Goal: Book appointment/travel/reservation

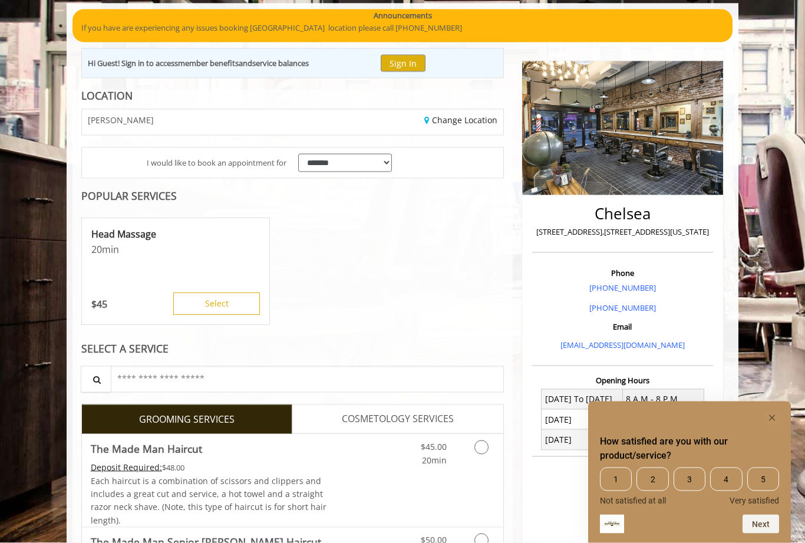
scroll to position [93, 0]
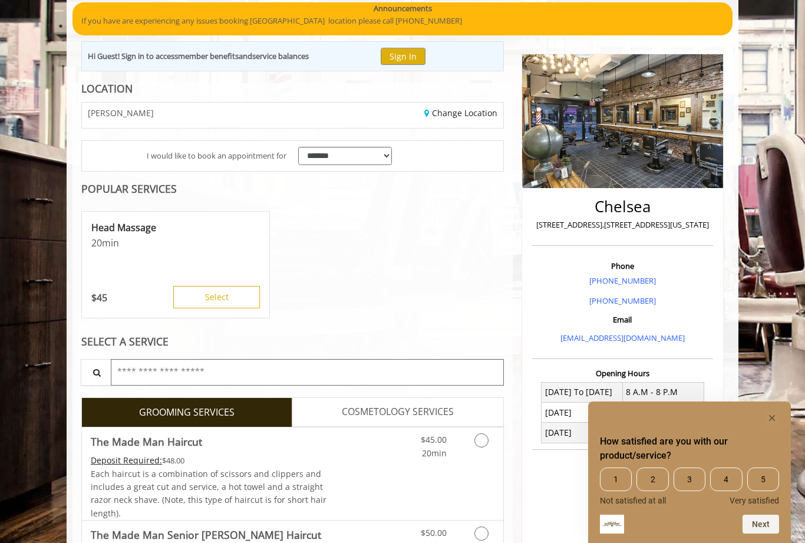
click at [252, 374] on input "text" at bounding box center [307, 372] width 393 height 27
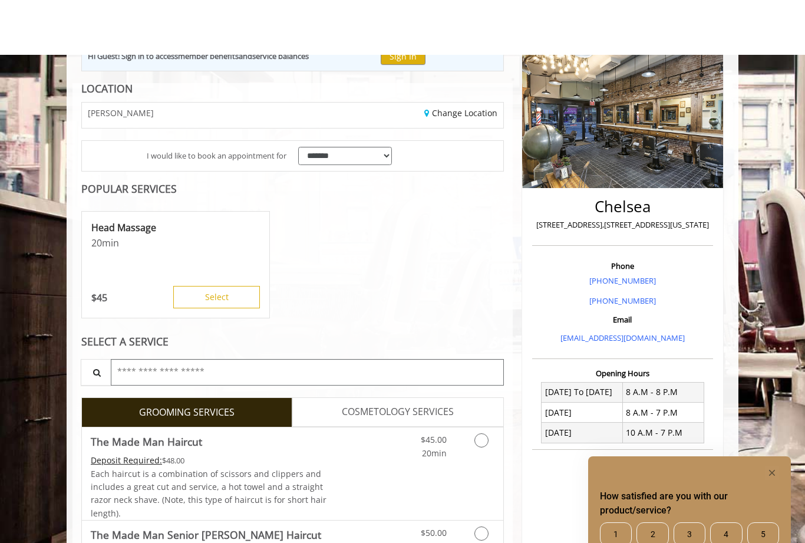
scroll to position [151, 0]
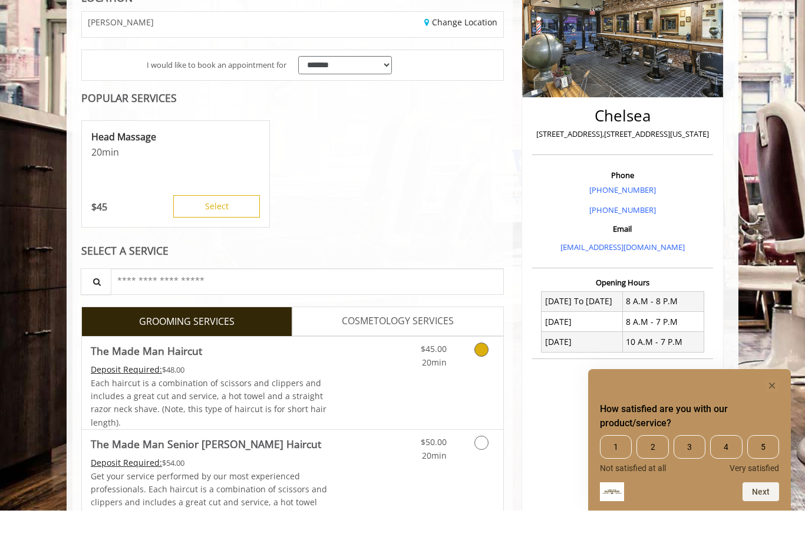
click at [482, 369] on link "Grooming services" at bounding box center [479, 385] width 30 height 32
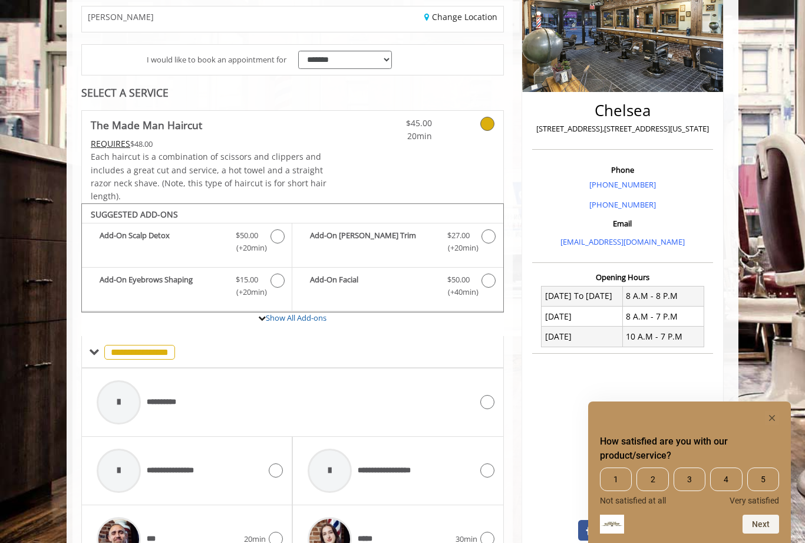
scroll to position [188, 0]
click at [481, 233] on span "Discounted Price $27.00 (+20min )" at bounding box center [458, 242] width 47 height 25
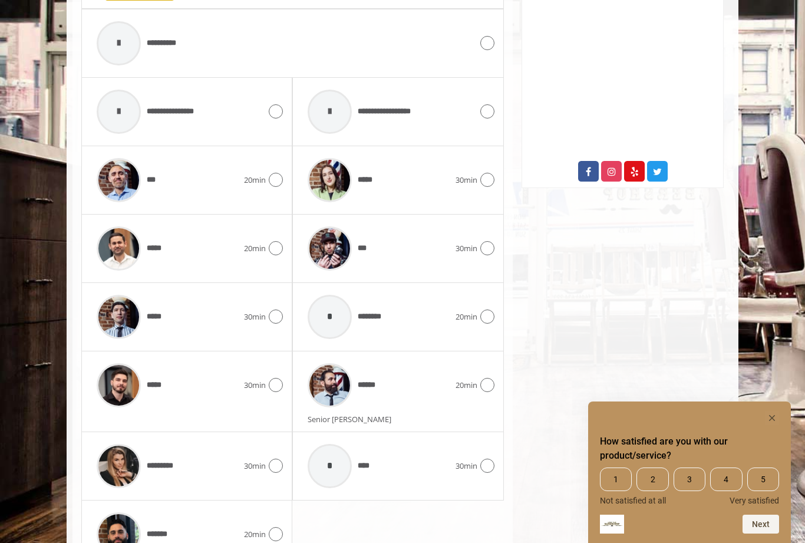
scroll to position [571, 0]
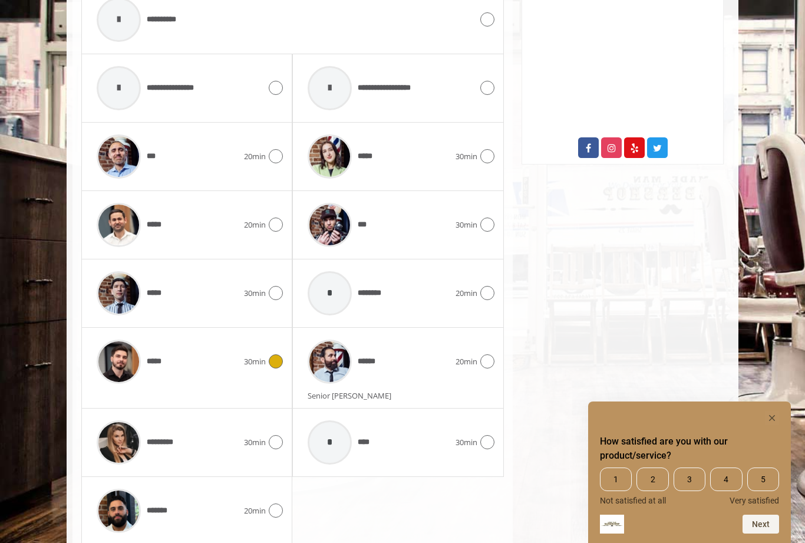
click at [278, 361] on icon at bounding box center [276, 361] width 14 height 14
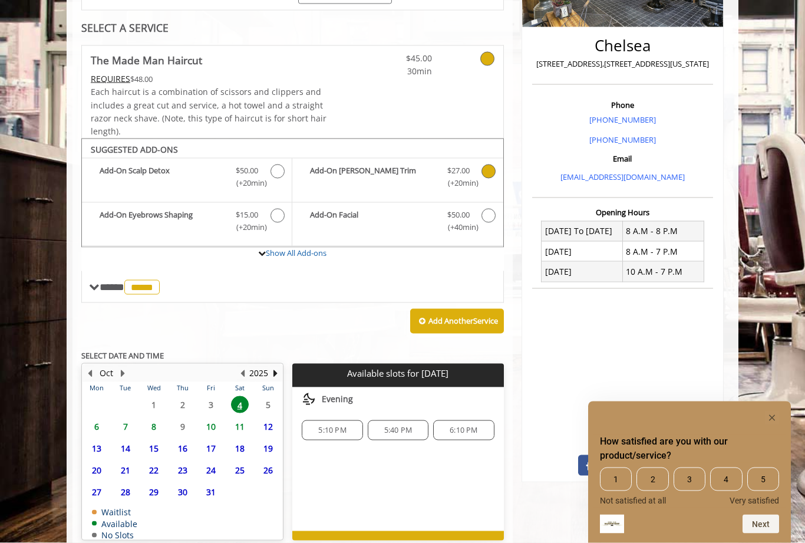
scroll to position [264, 0]
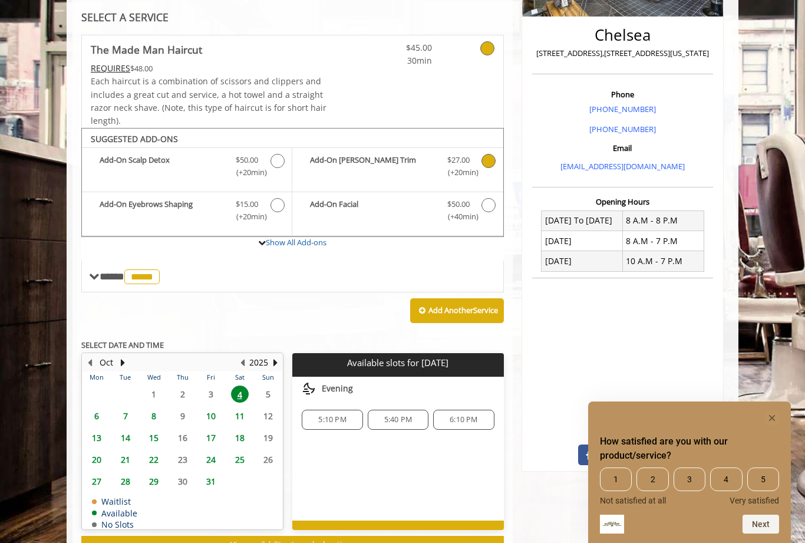
click at [128, 407] on span "7" at bounding box center [126, 415] width 18 height 17
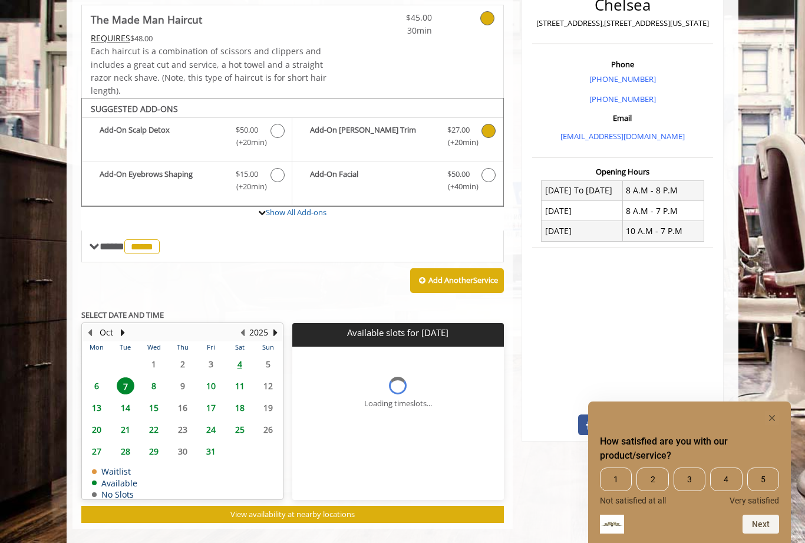
click at [121, 421] on span "21" at bounding box center [126, 429] width 18 height 17
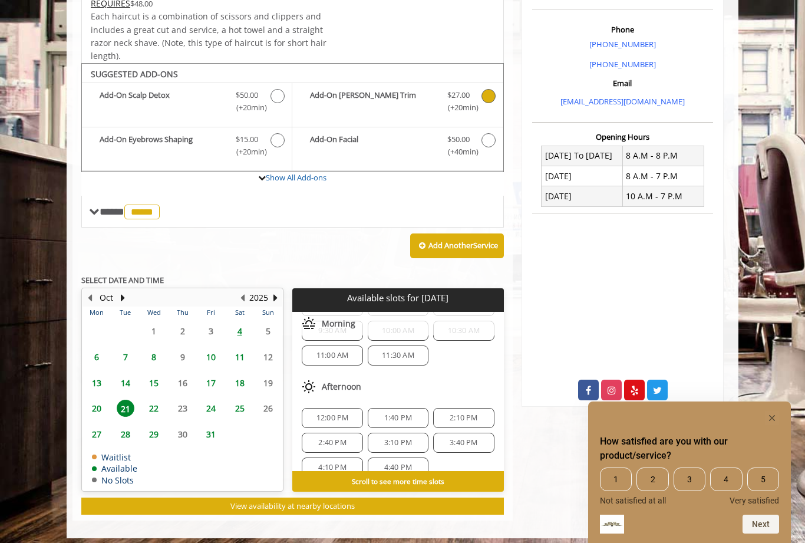
scroll to position [46, 0]
click at [466, 416] on span "2:10 PM" at bounding box center [464, 420] width 28 height 9
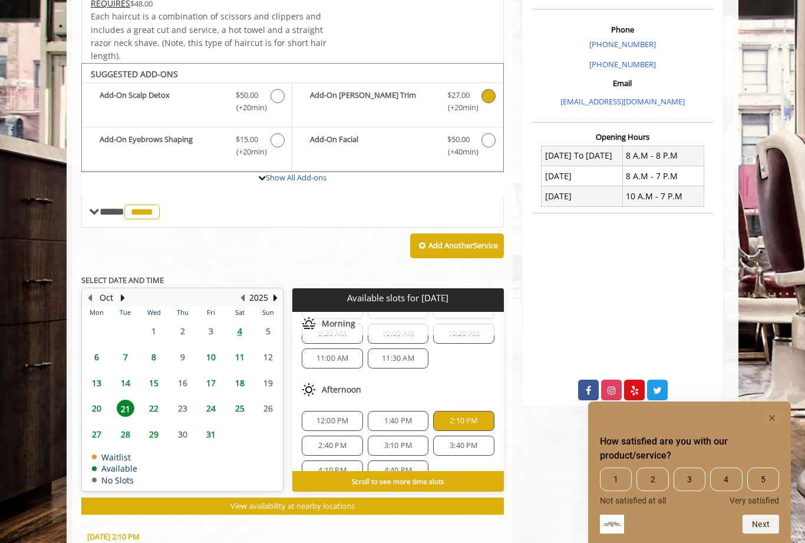
scroll to position [573, 0]
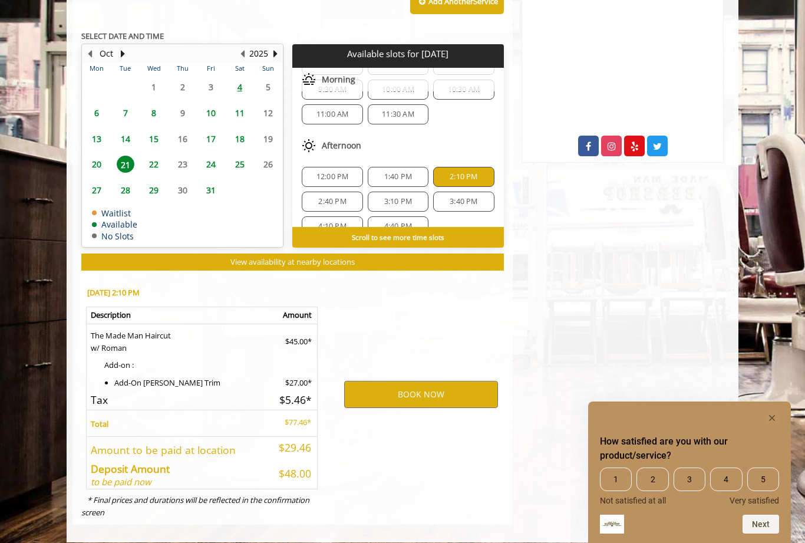
click at [443, 393] on button "BOOK NOW" at bounding box center [421, 394] width 154 height 27
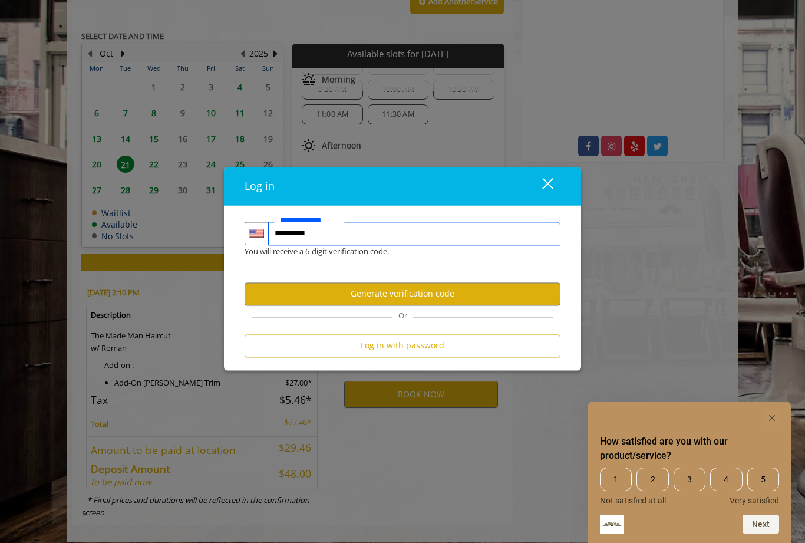
type input "**********"
click at [436, 294] on button "Generate verification code" at bounding box center [403, 293] width 316 height 23
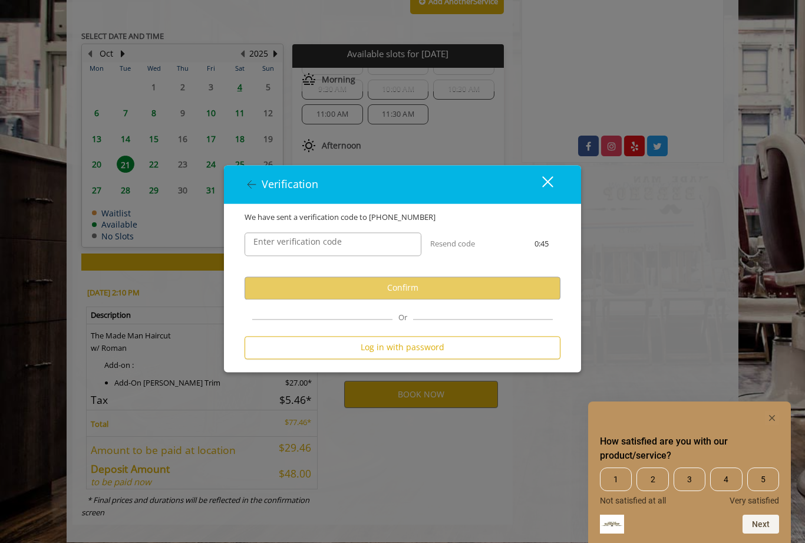
click at [268, 244] on label "Enter verification code" at bounding box center [298, 241] width 100 height 13
click at [268, 244] on input "Enter verification code" at bounding box center [333, 244] width 177 height 24
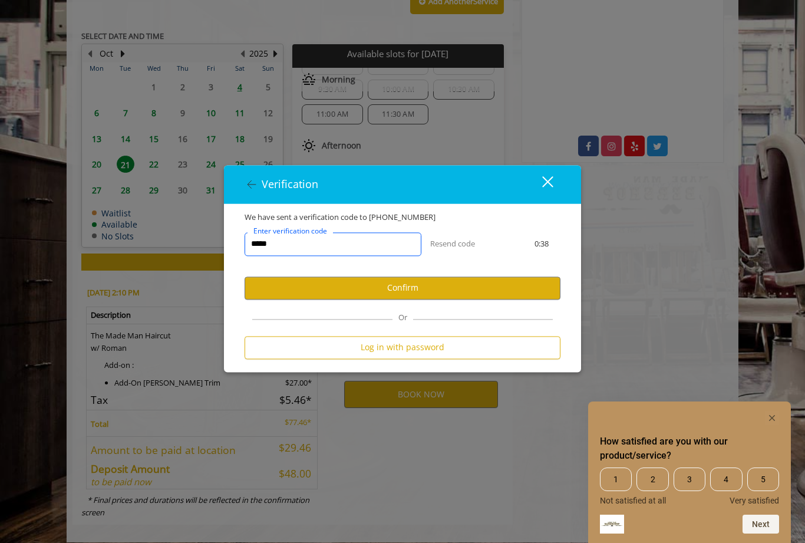
type input "******"
click at [418, 289] on button "Confirm" at bounding box center [403, 287] width 316 height 23
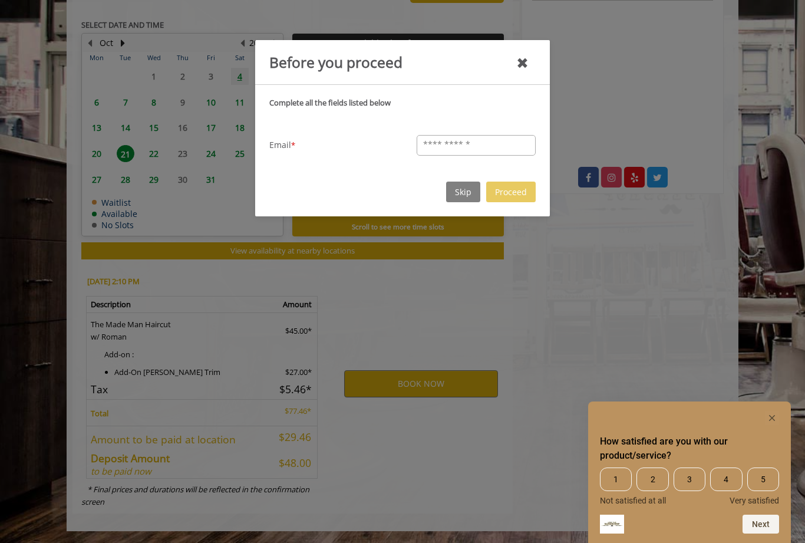
scroll to position [531, 0]
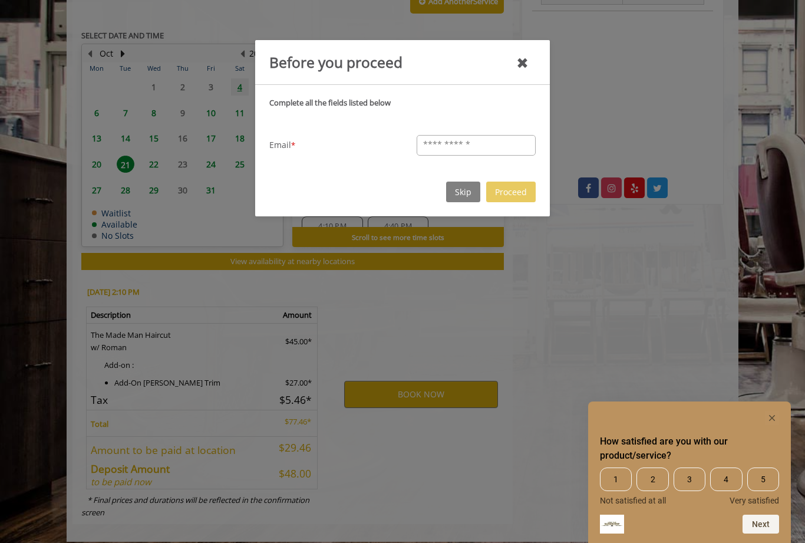
click at [773, 461] on h2 "How satisfied are you with our product/service?" at bounding box center [689, 448] width 179 height 28
click at [474, 144] on input "text" at bounding box center [476, 145] width 119 height 21
type input "**********"
click at [519, 199] on button "Proceed" at bounding box center [511, 192] width 50 height 21
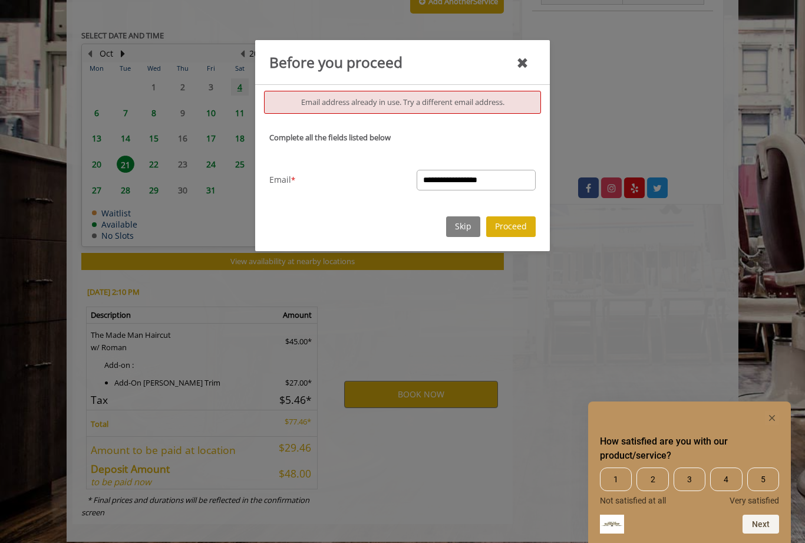
click at [460, 232] on button "Skip" at bounding box center [463, 226] width 34 height 21
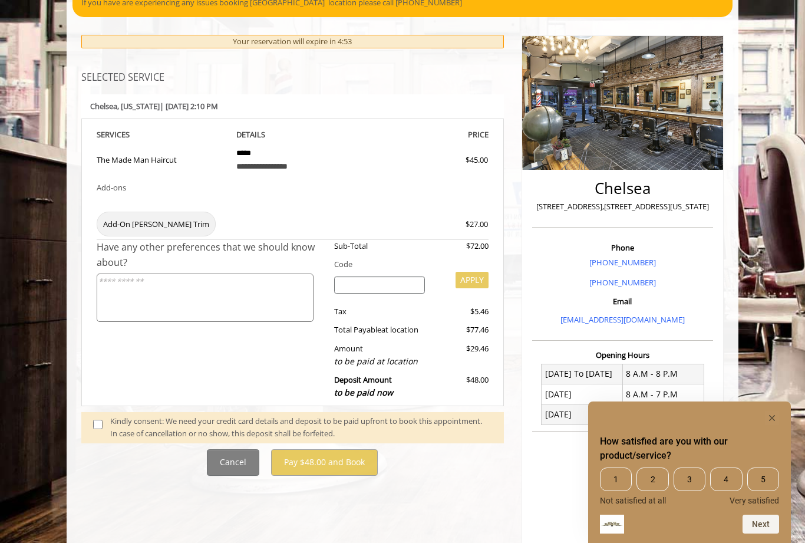
scroll to position [179, 0]
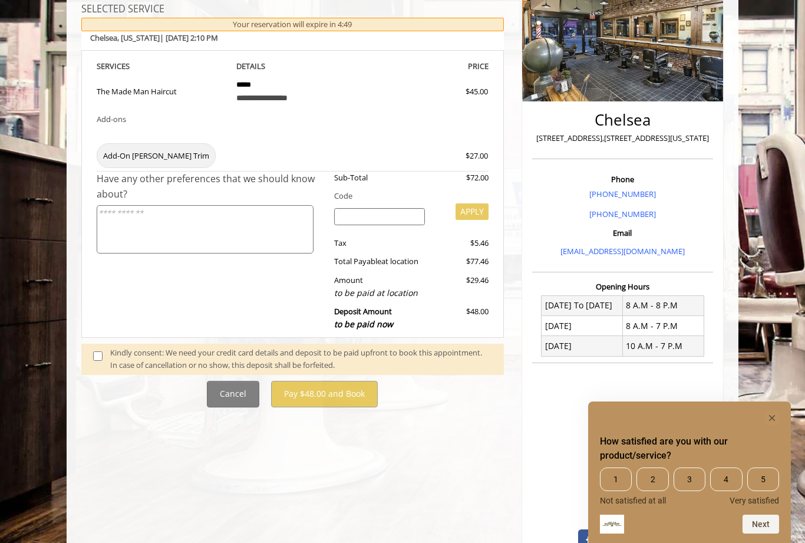
click at [97, 358] on span at bounding box center [101, 359] width 35 height 25
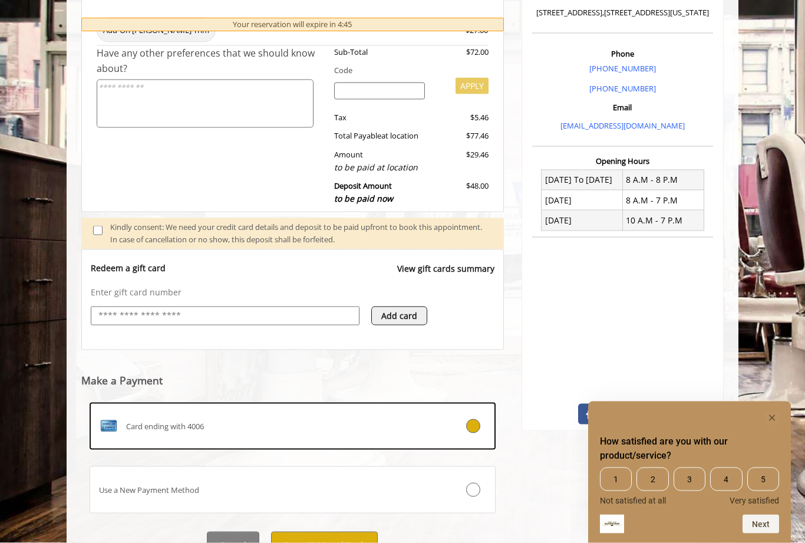
scroll to position [315, 0]
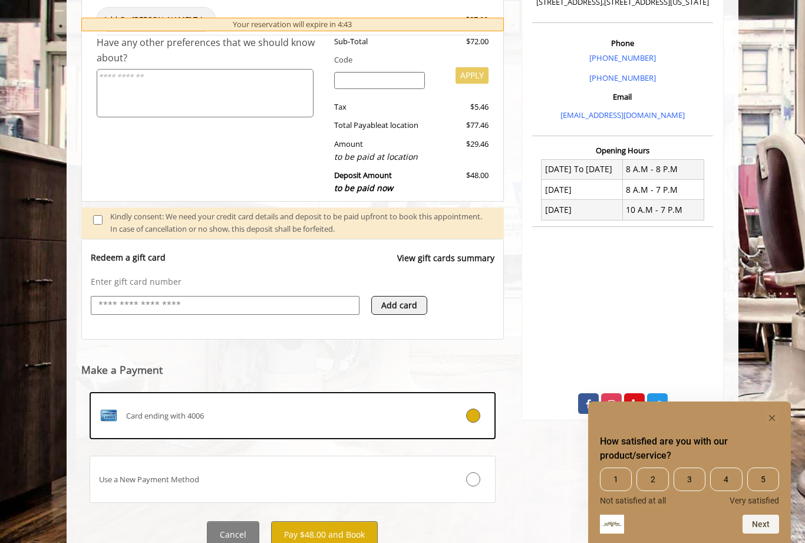
click at [340, 525] on button "Pay $48.00 and Book" at bounding box center [324, 534] width 107 height 27
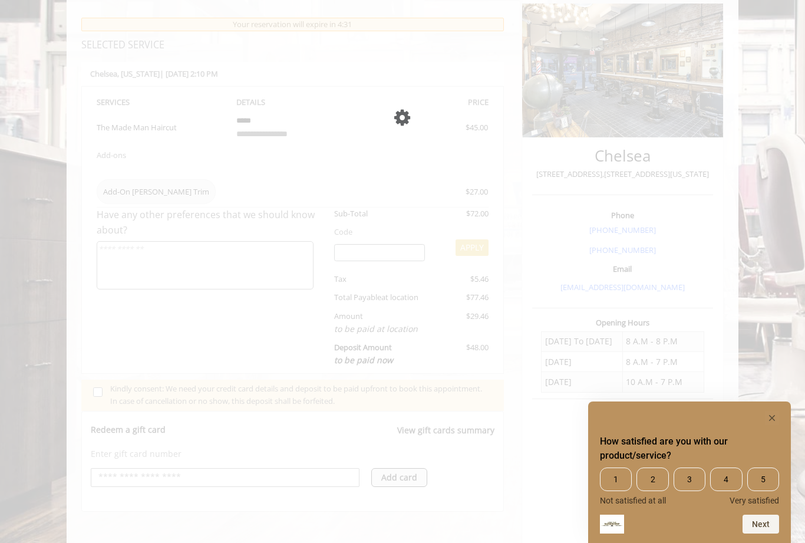
scroll to position [139, 0]
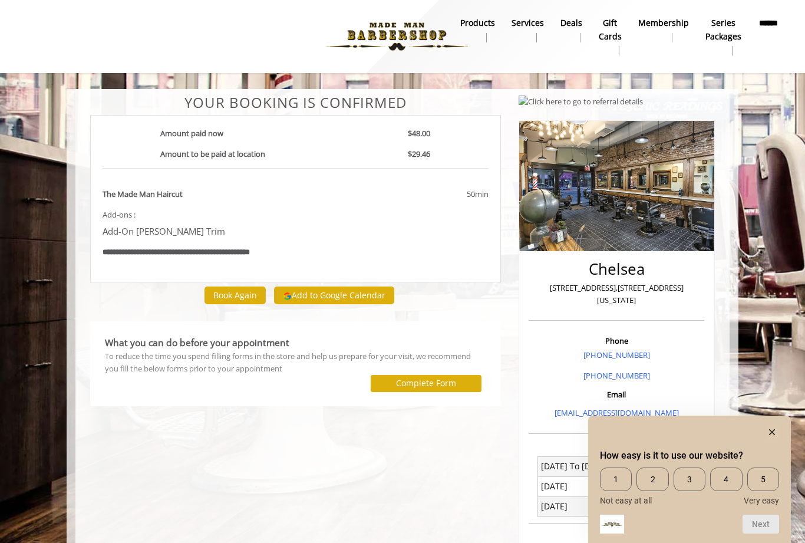
click at [775, 439] on rect "Hide survey" at bounding box center [772, 432] width 14 height 14
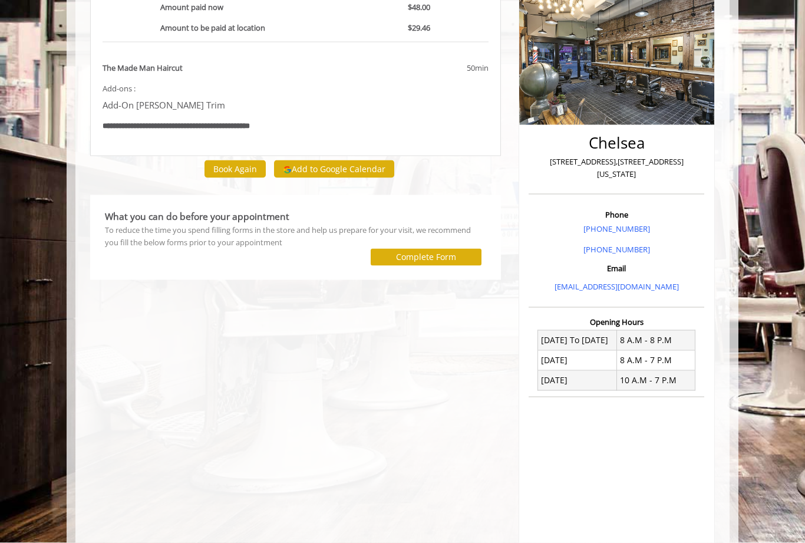
scroll to position [127, 0]
click at [247, 167] on button "Book Again" at bounding box center [235, 168] width 61 height 17
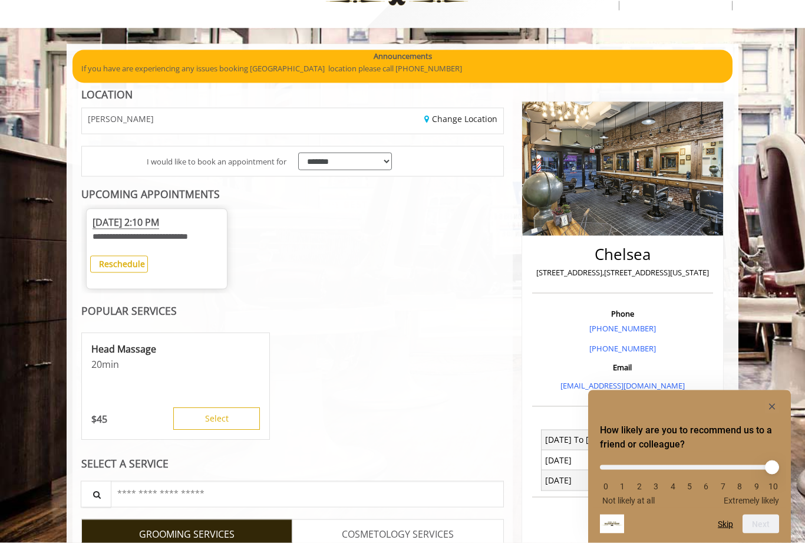
scroll to position [45, 0]
click at [141, 268] on b "Reschedule" at bounding box center [122, 263] width 46 height 11
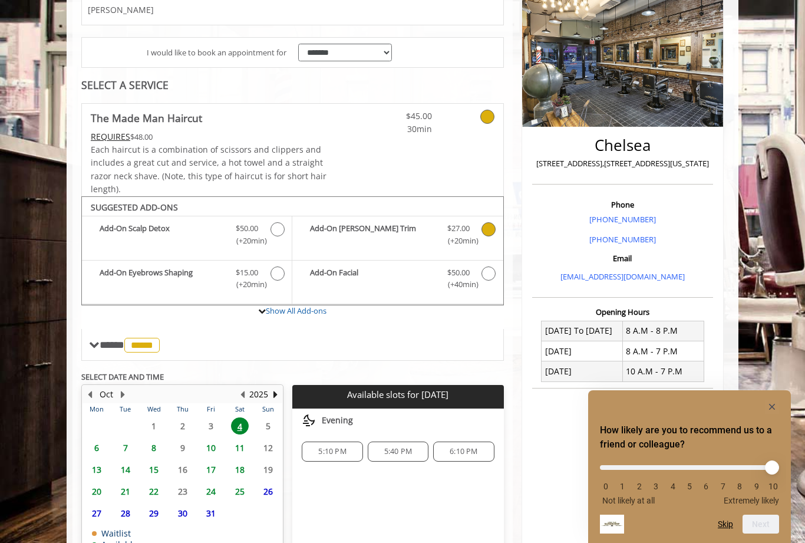
scroll to position [179, 0]
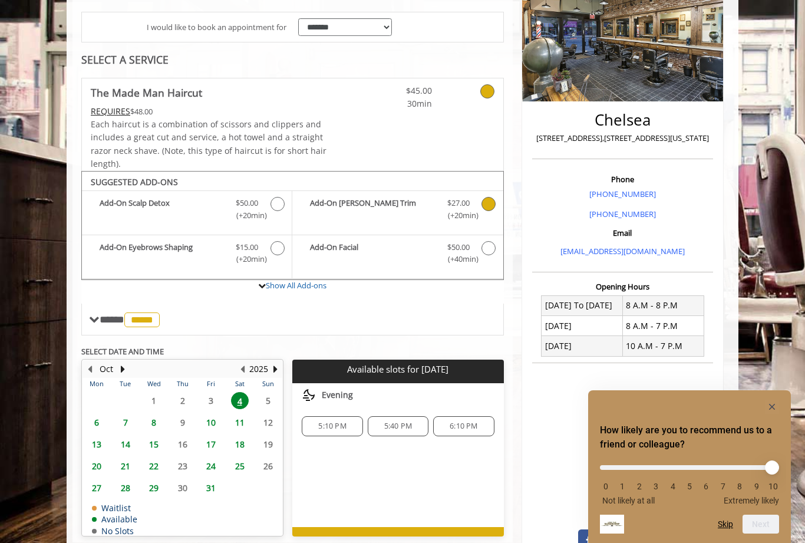
click at [131, 419] on span "7" at bounding box center [126, 422] width 18 height 17
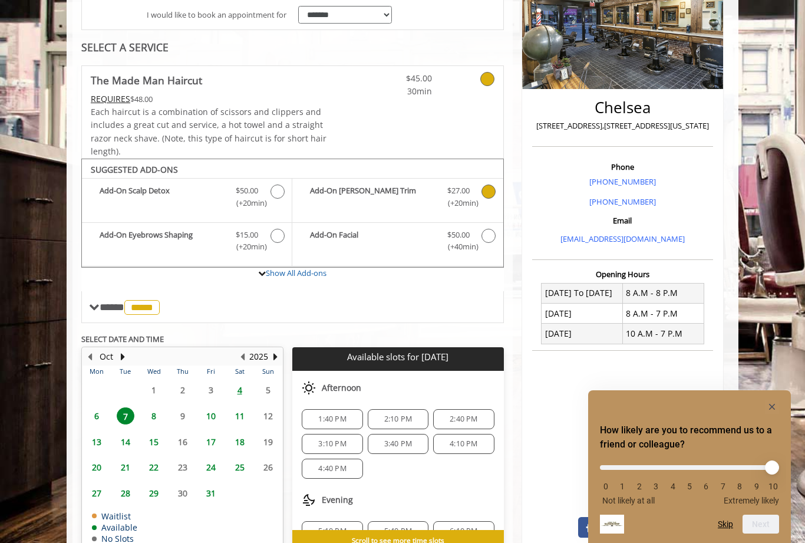
scroll to position [108, 0]
click at [413, 415] on span "2:10 PM" at bounding box center [398, 417] width 50 height 9
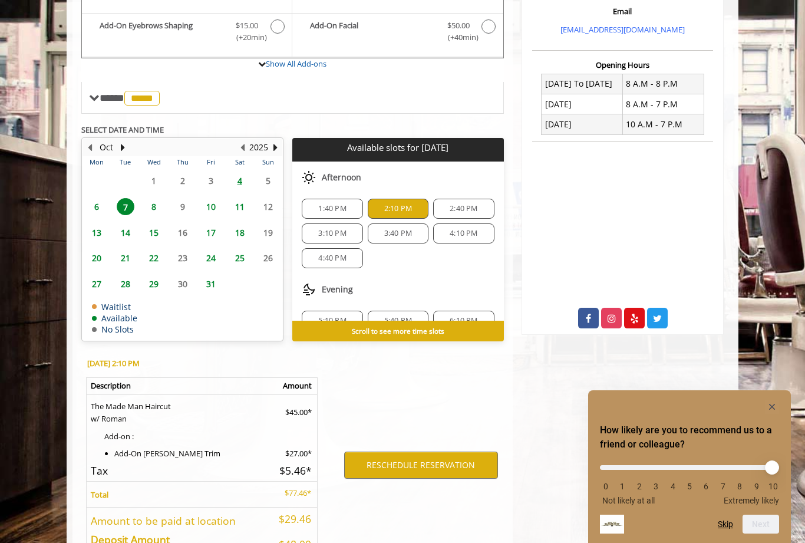
scroll to position [436, 0]
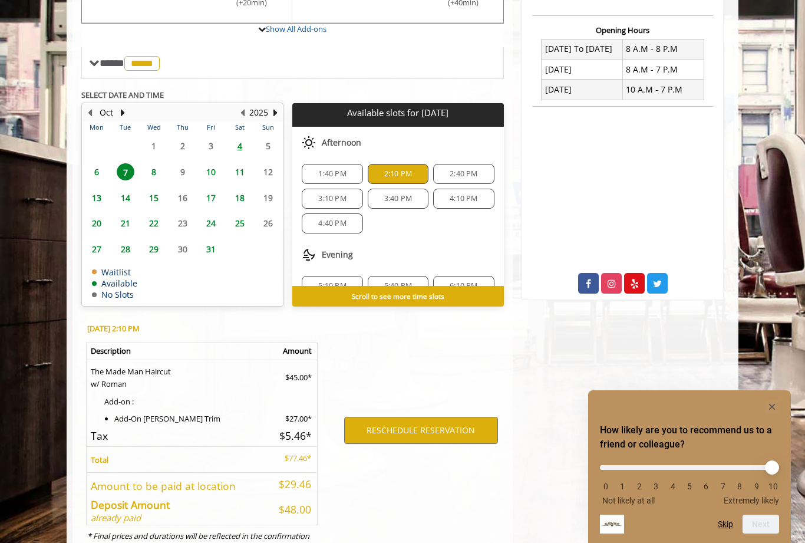
click at [420, 428] on button "RESCHEDULE RESERVATION" at bounding box center [421, 430] width 154 height 27
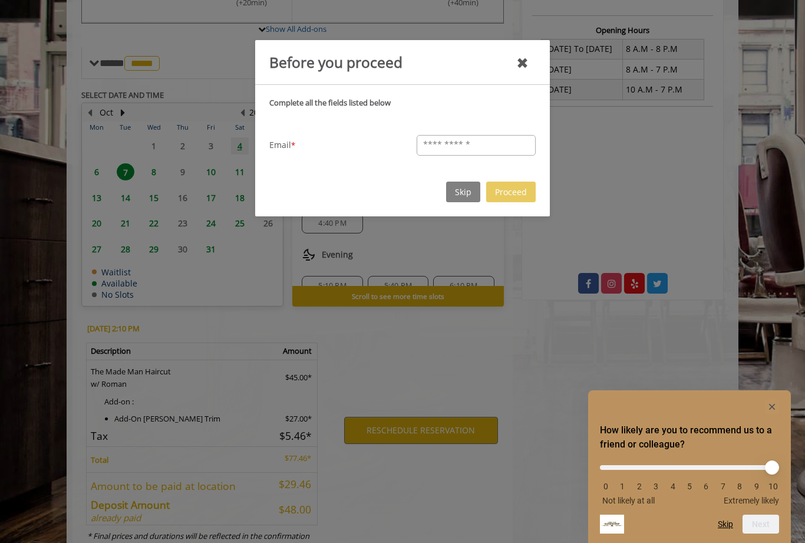
click at [455, 192] on button "Skip" at bounding box center [463, 192] width 34 height 21
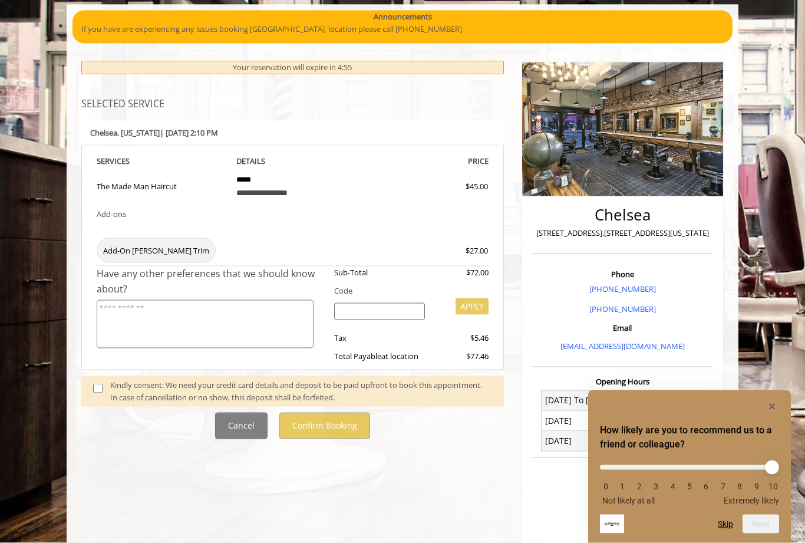
scroll to position [85, 0]
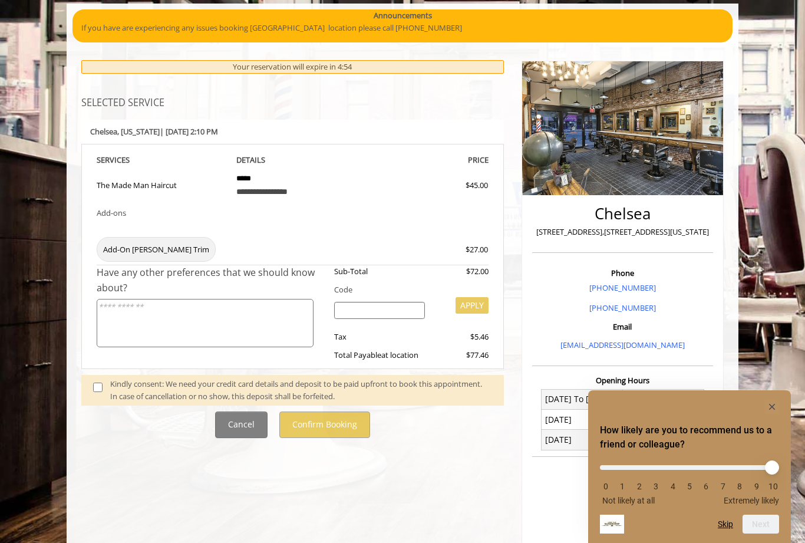
click at [93, 386] on span at bounding box center [101, 390] width 35 height 25
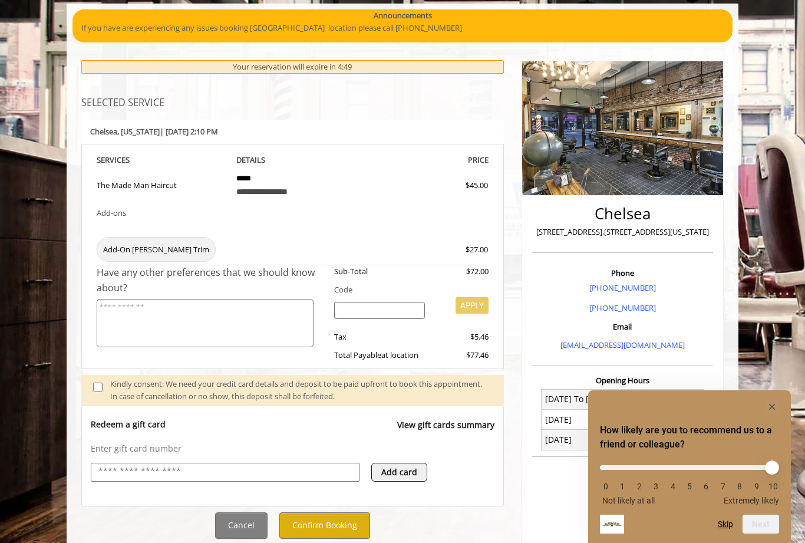
click at [334, 526] on button "Confirm Booking" at bounding box center [324, 525] width 91 height 27
